Goal: Task Accomplishment & Management: Manage account settings

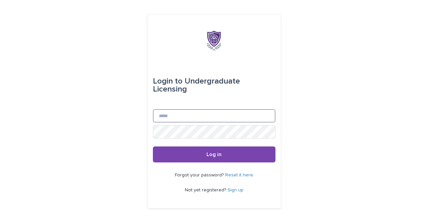
click at [188, 109] on input "Email" at bounding box center [214, 115] width 123 height 13
type input "**********"
click at [153, 146] on button "Log in" at bounding box center [214, 154] width 123 height 16
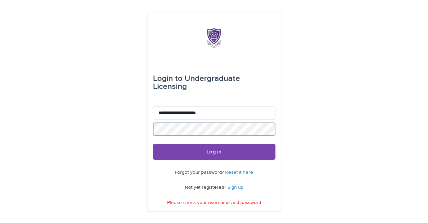
click at [153, 144] on button "Log in" at bounding box center [214, 152] width 123 height 16
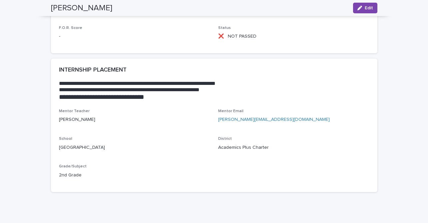
scroll to position [903, 0]
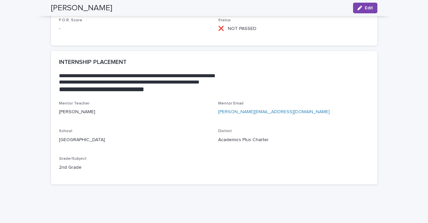
click at [250, 113] on link "[PERSON_NAME][EMAIL_ADDRESS][DOMAIN_NAME]" at bounding box center [274, 112] width 112 height 5
